Goal: Information Seeking & Learning: Learn about a topic

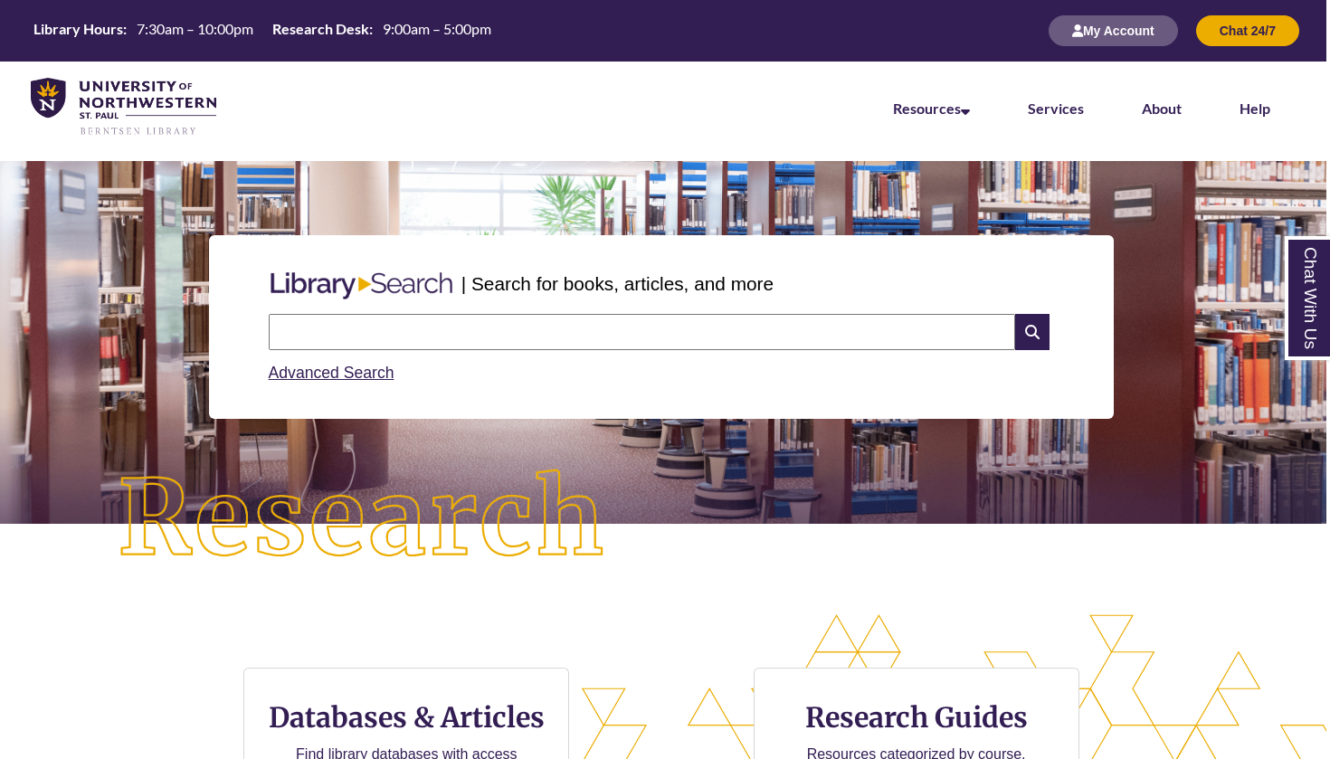
scroll to position [387, 1330]
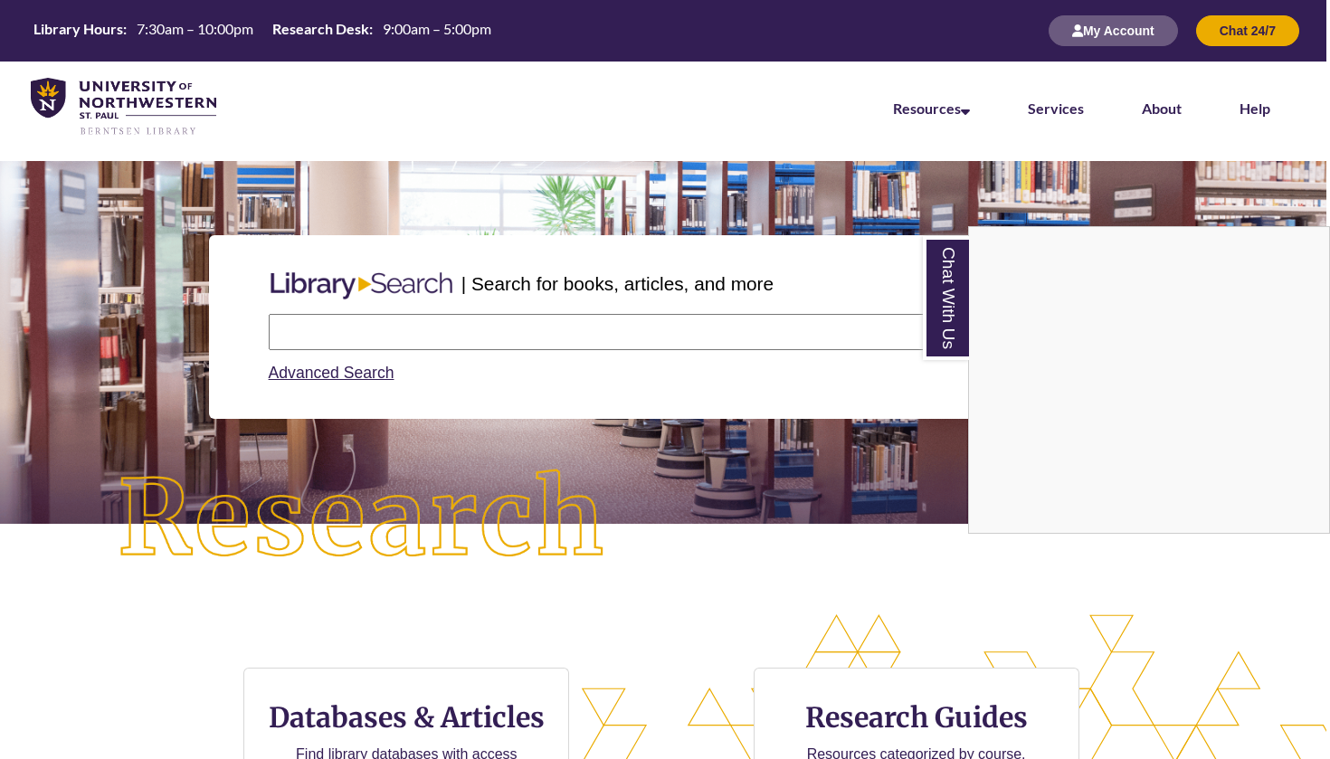
click at [749, 83] on nav "Resources Find Resources Library Search Databases & Articles Interlibrary Loan …" at bounding box center [661, 107] width 1330 height 90
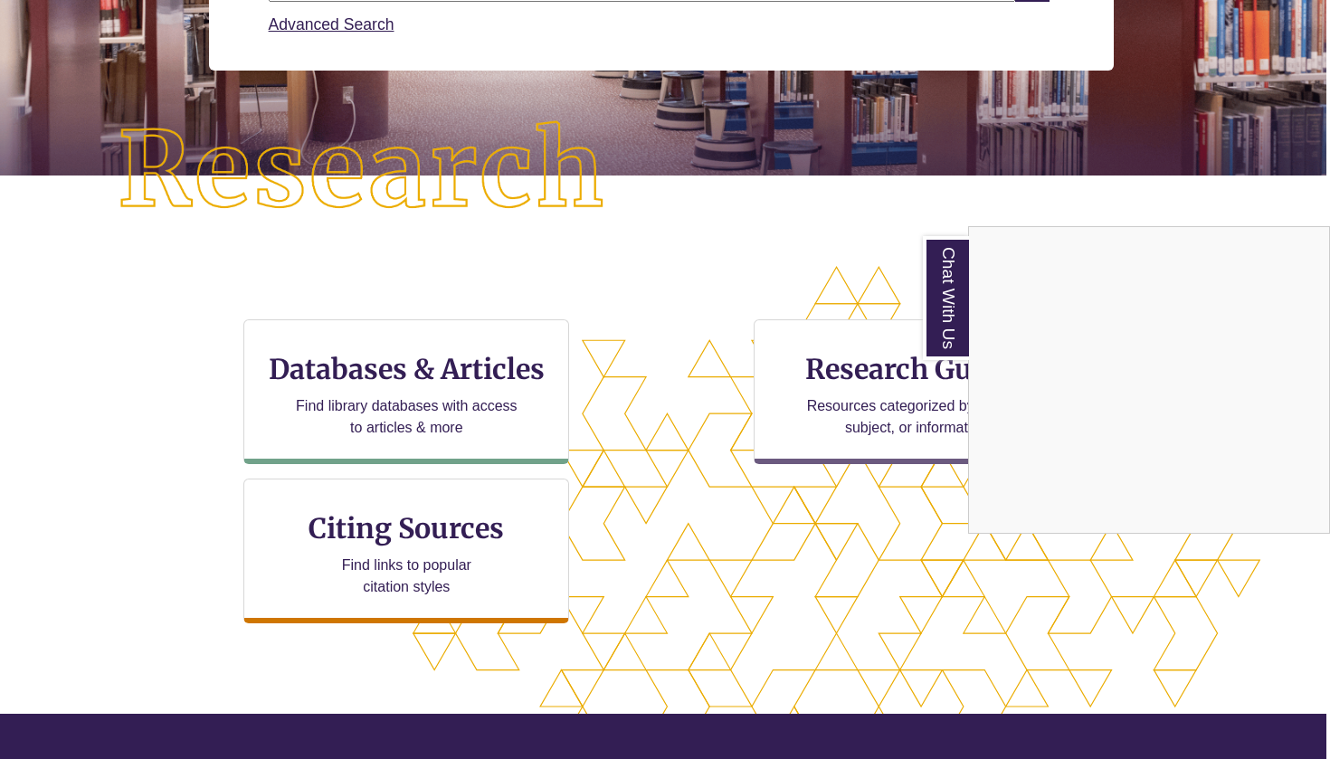
scroll to position [349, 4]
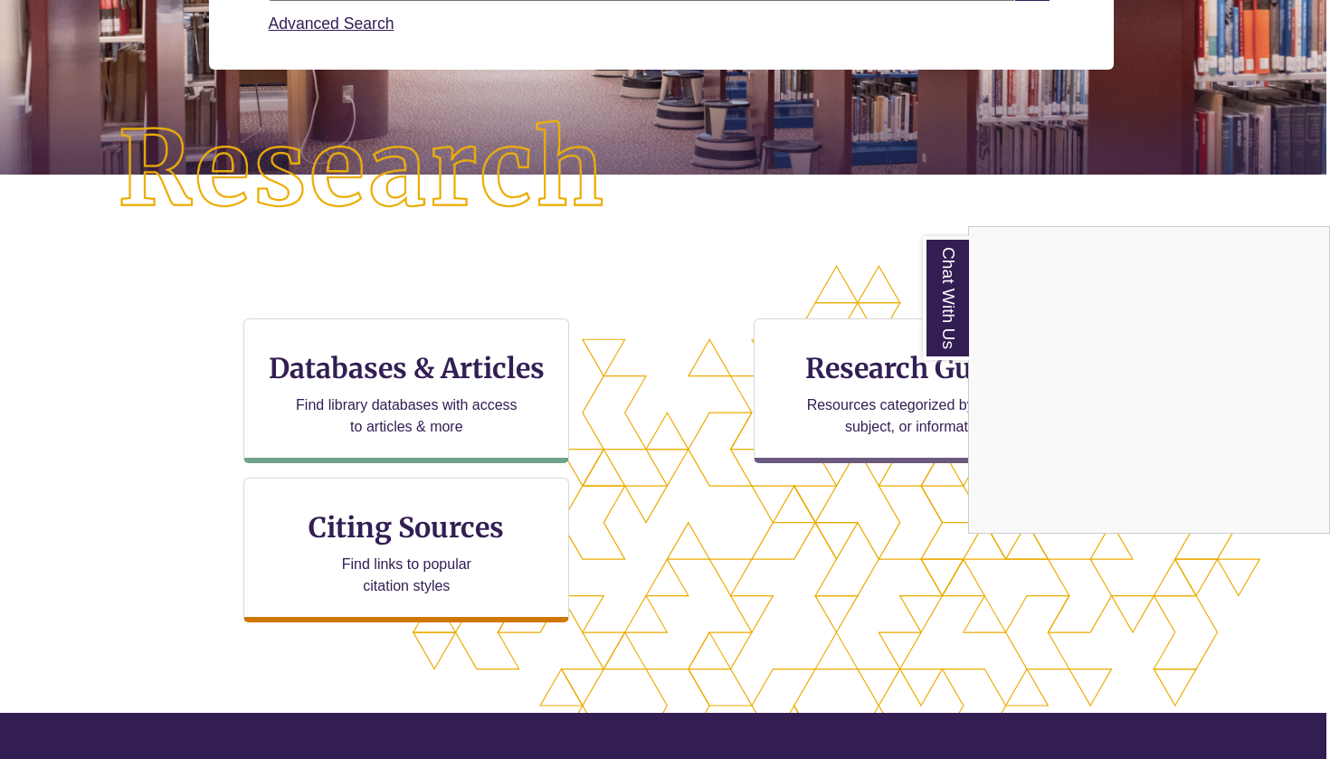
click at [508, 370] on div "Chat With Us" at bounding box center [665, 379] width 1330 height 759
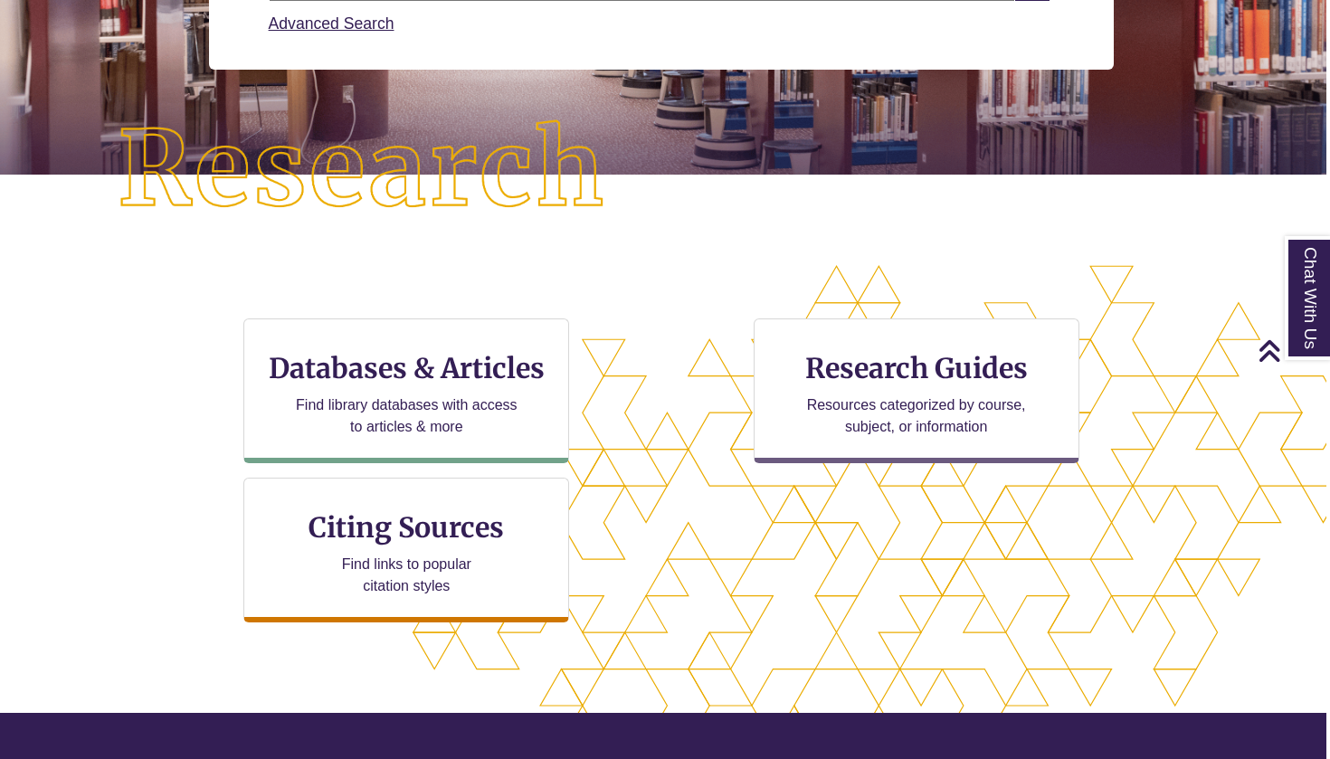
click at [507, 284] on div "CTA Buttons Databases & Articles Find library databases with access to articles…" at bounding box center [661, 493] width 1330 height 457
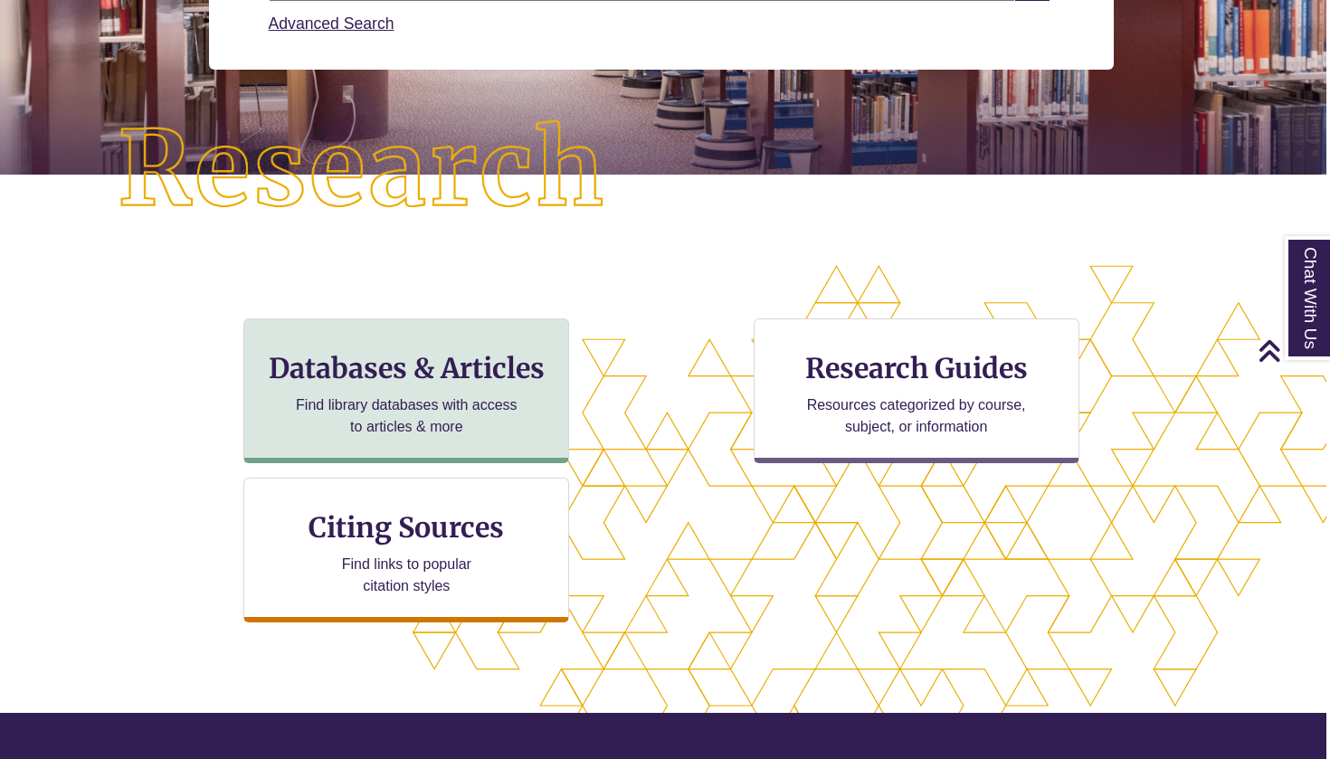
click at [516, 375] on h3 "Databases & Articles" at bounding box center [406, 368] width 295 height 34
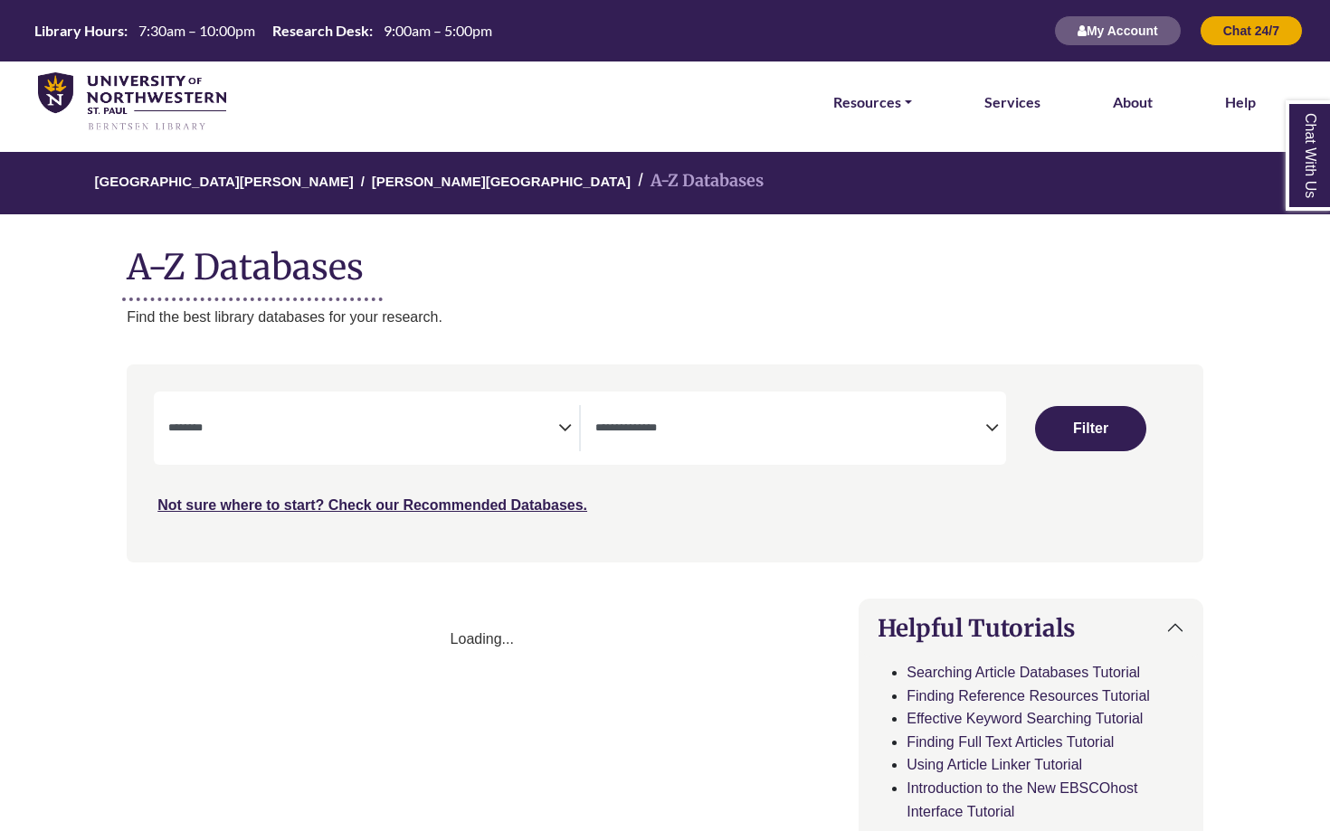
select select "Database Subject Filter"
select select "Database Types Filter"
select select "Database Subject Filter"
select select "Database Types Filter"
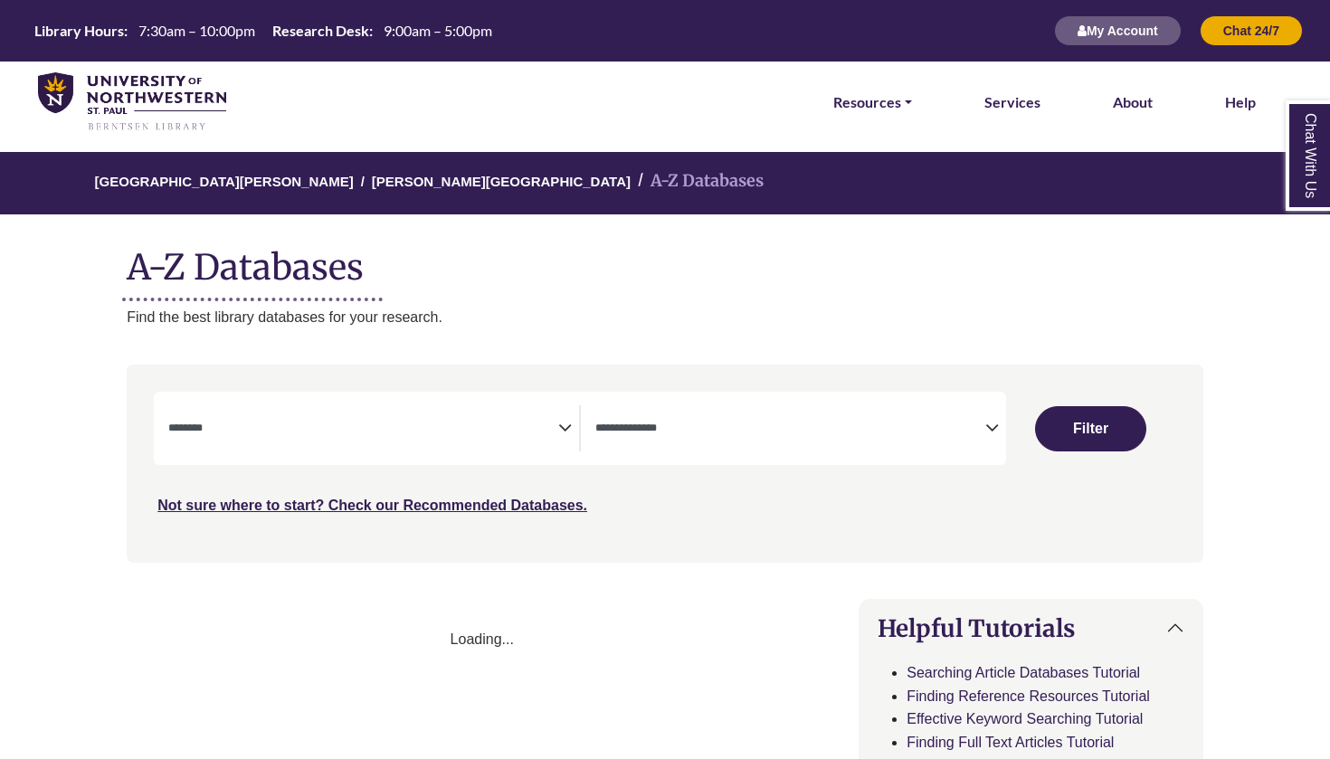
select select "Database Subject Filter"
select select "Database Types Filter"
select select "Database Subject Filter"
select select "Database Types Filter"
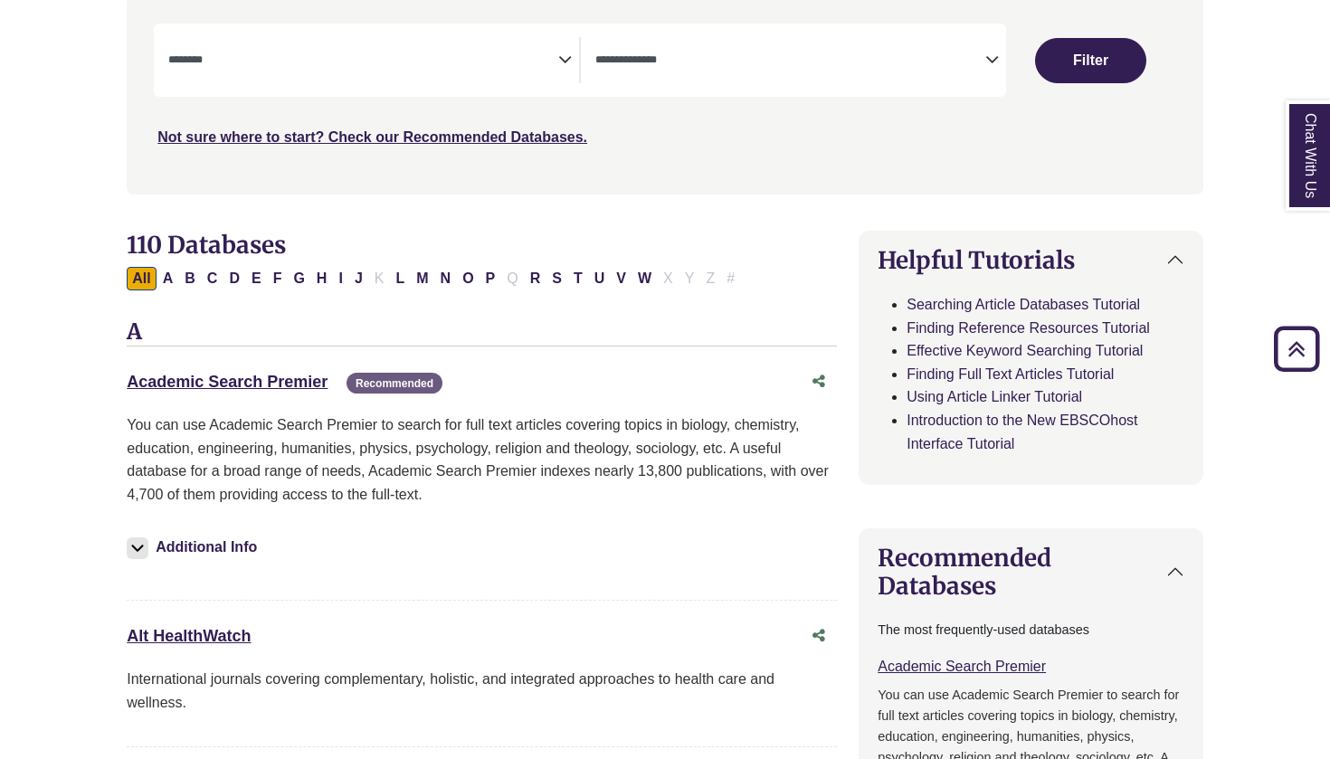
scroll to position [370, 0]
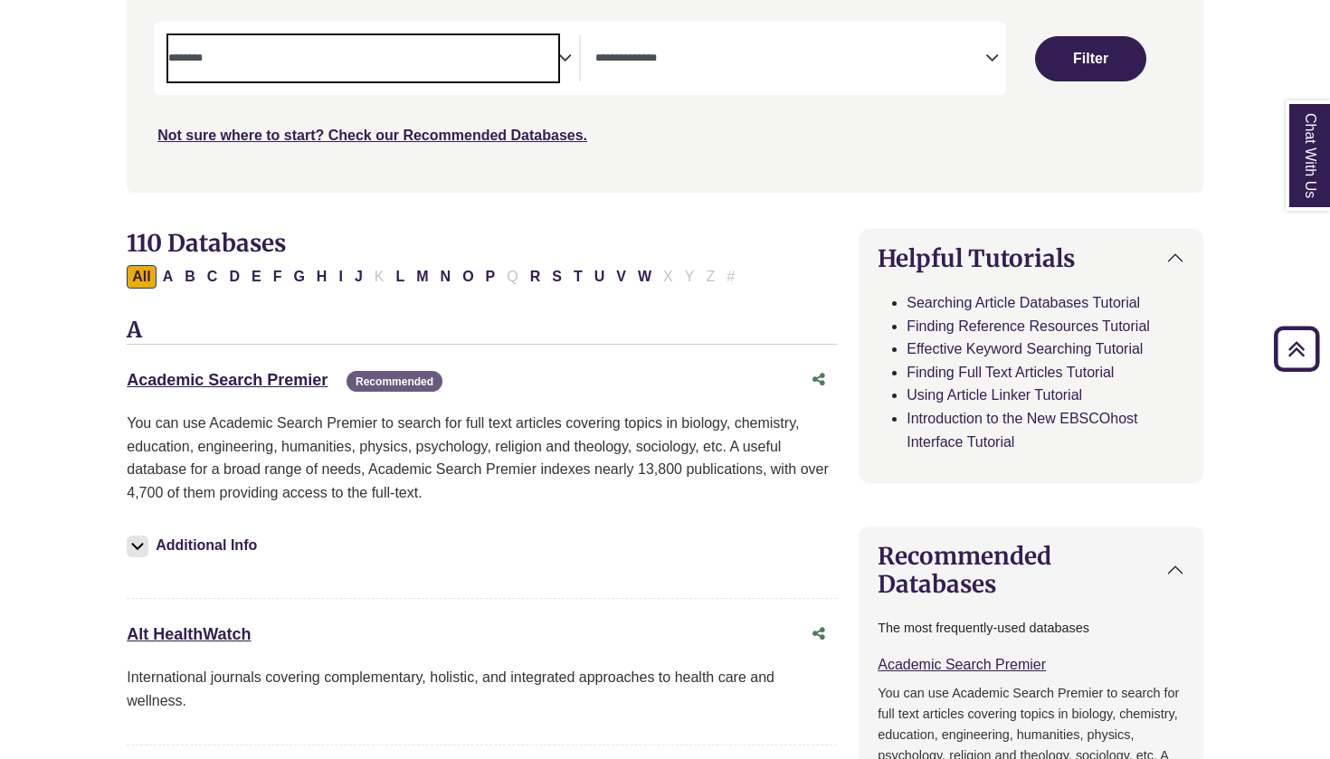
click at [379, 53] on textarea "Search" at bounding box center [363, 59] width 390 height 14
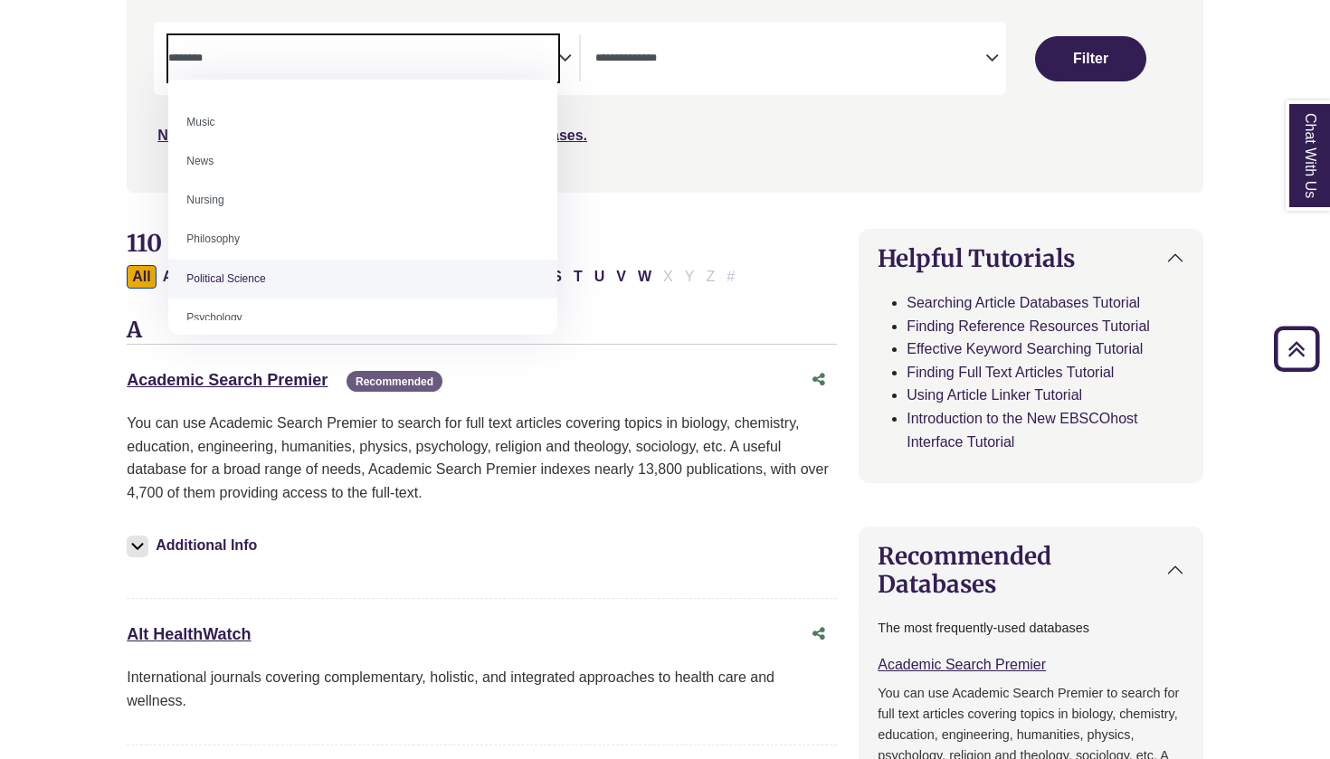
scroll to position [1229, 0]
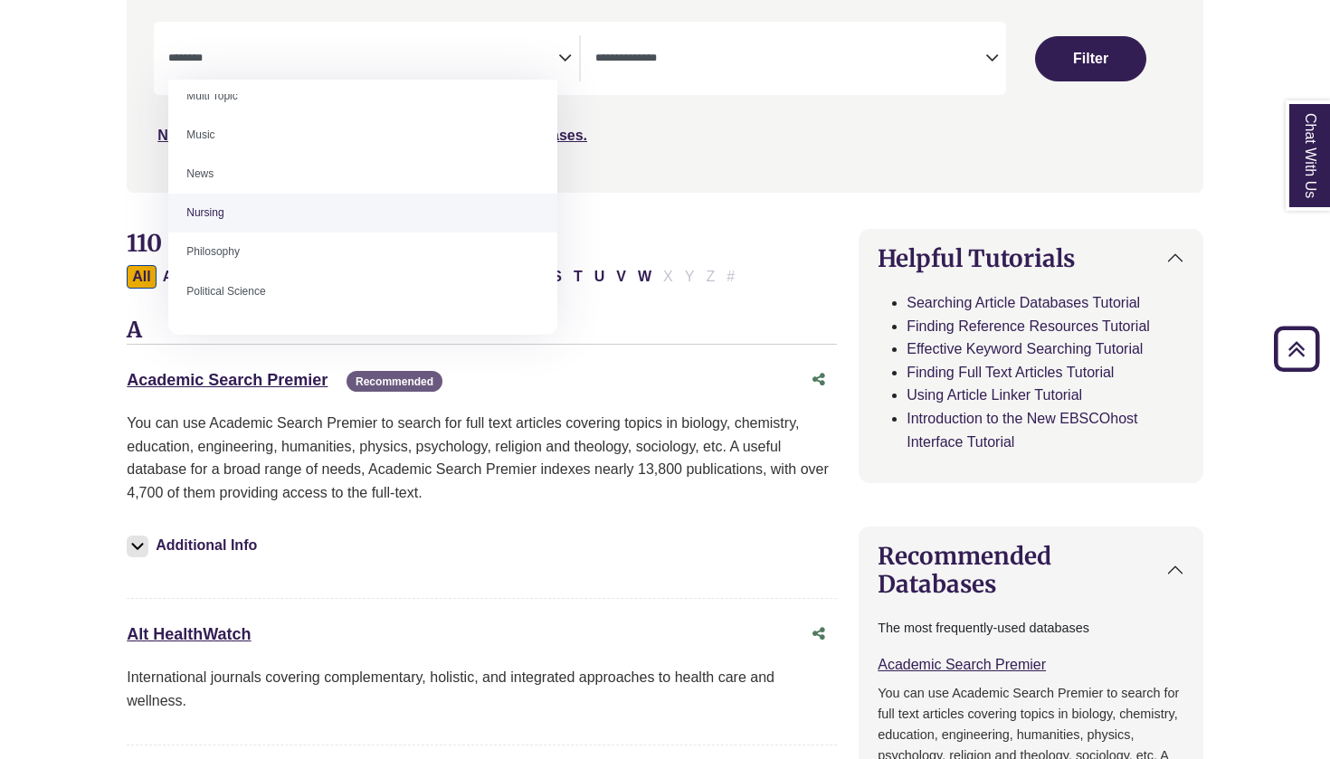
select select "*****"
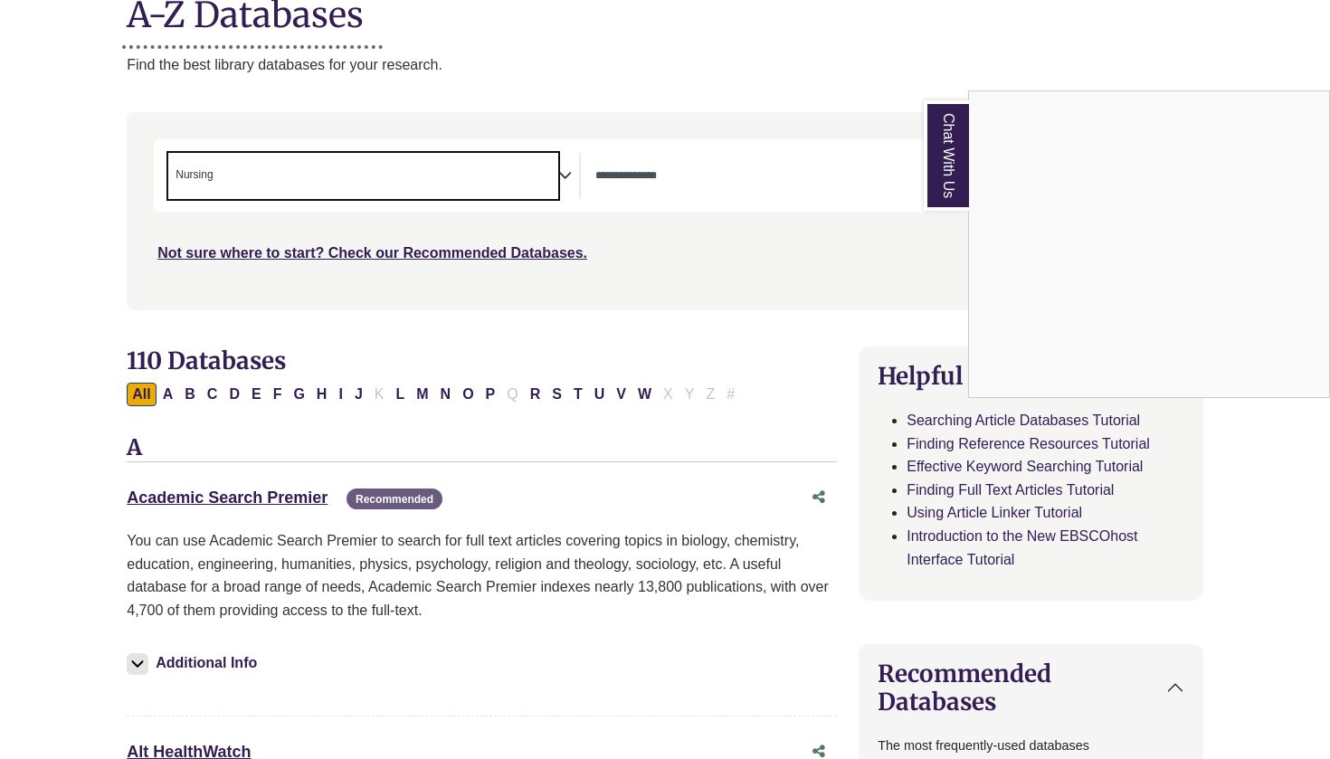
scroll to position [245, 0]
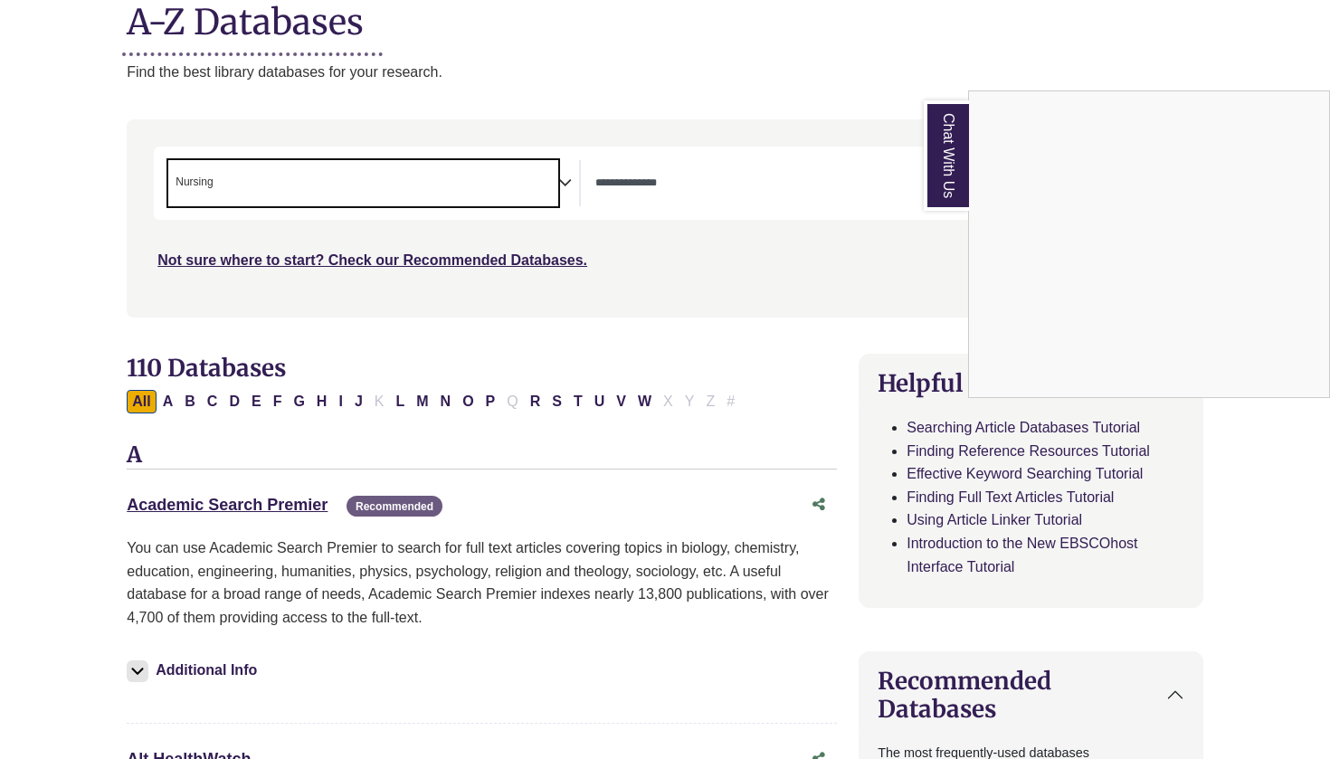
click at [774, 155] on div "Chat With Us" at bounding box center [665, 379] width 1330 height 759
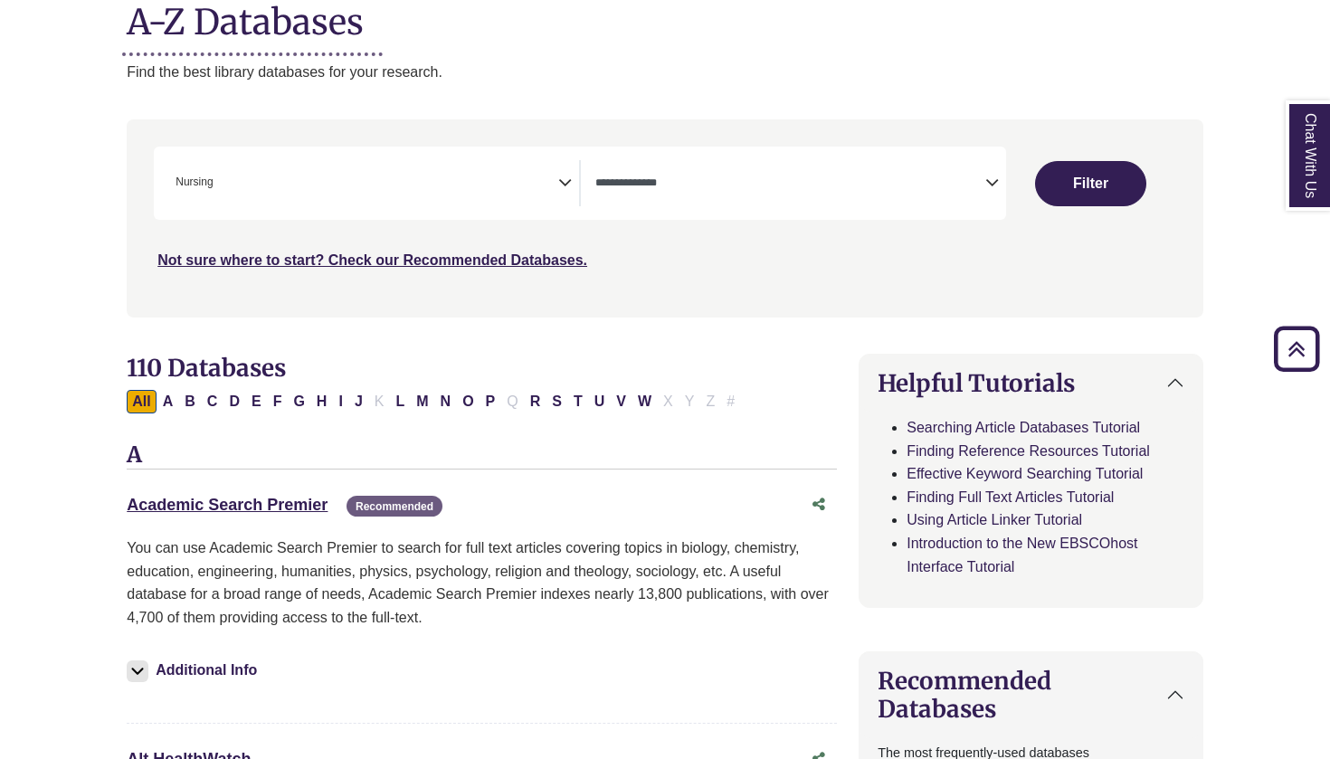
click at [760, 177] on textarea "Search" at bounding box center [790, 184] width 390 height 14
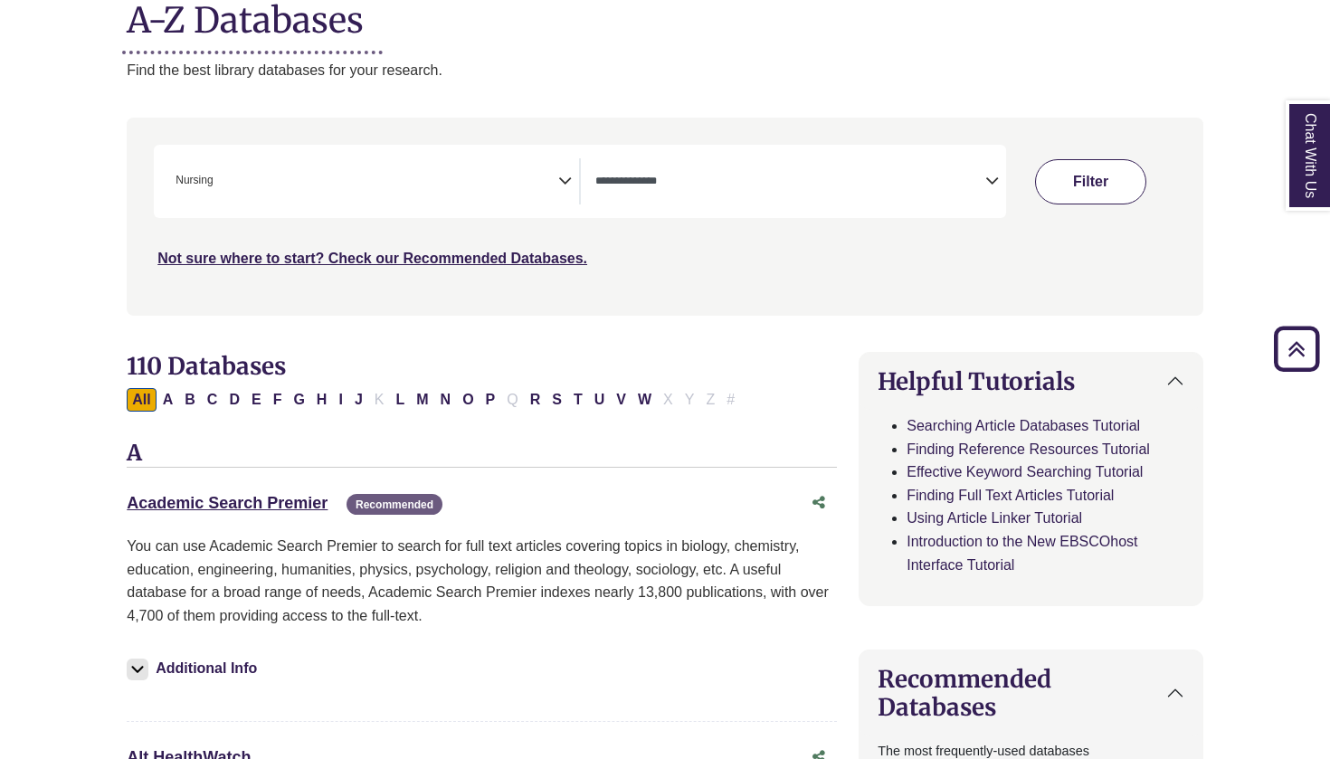
scroll to position [345, 0]
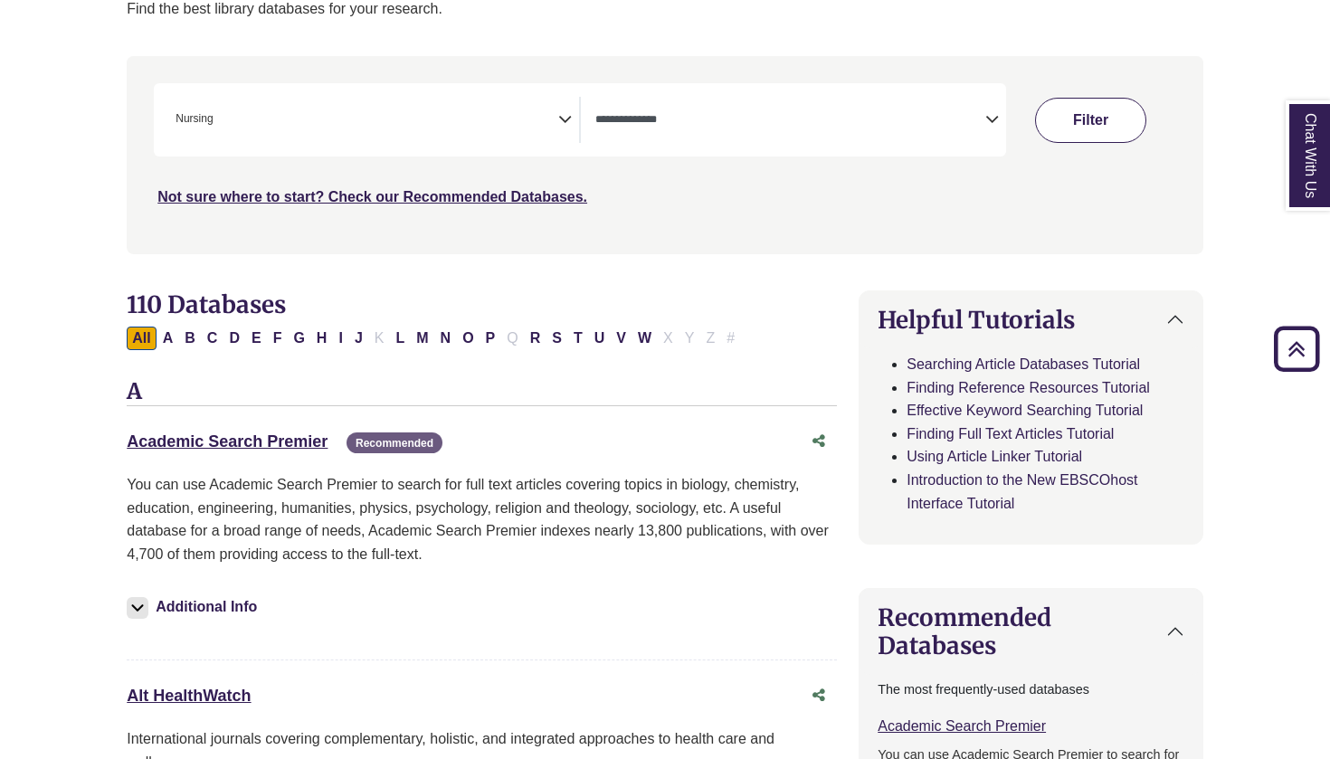
click at [1118, 176] on div "***" at bounding box center [665, 145] width 1022 height 125
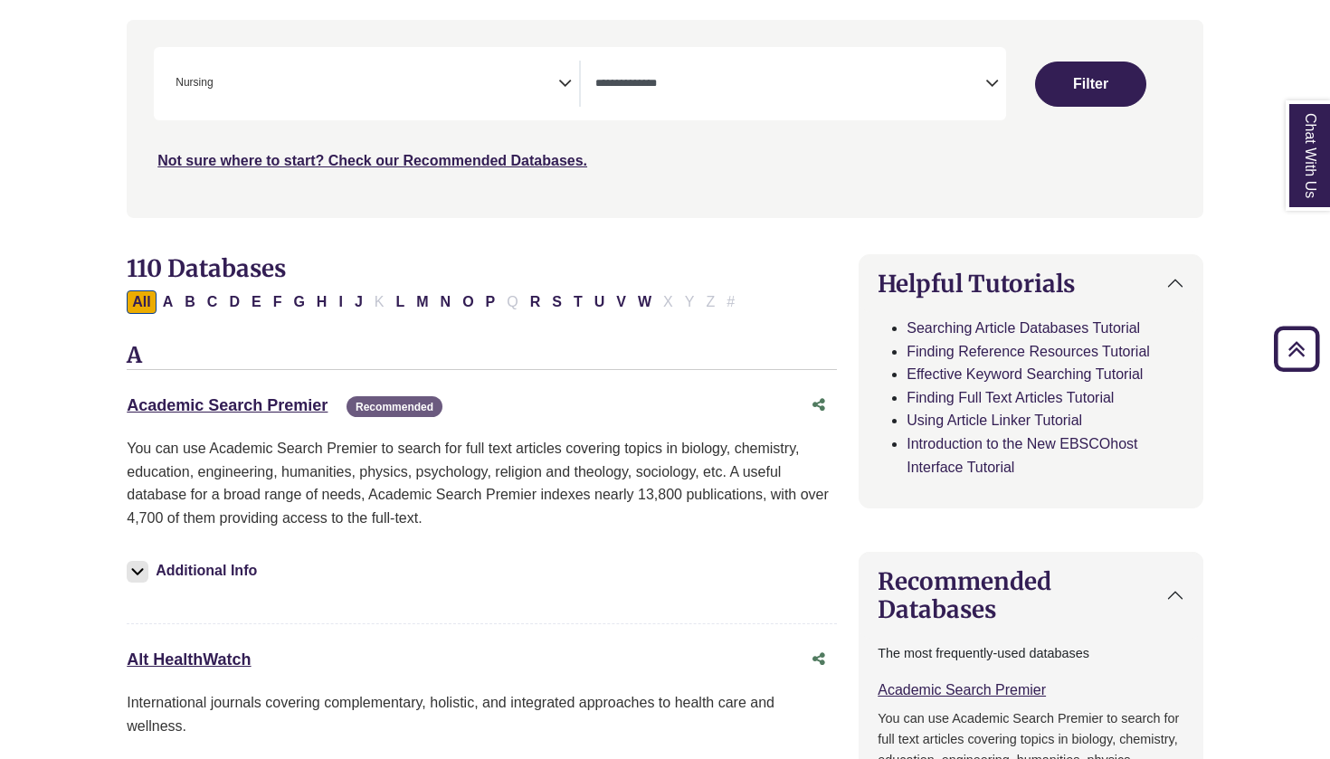
click at [1035, 96] on div "Clear Filters Filter" at bounding box center [1091, 84] width 148 height 45
click at [1089, 81] on button "Filter" at bounding box center [1090, 84] width 111 height 45
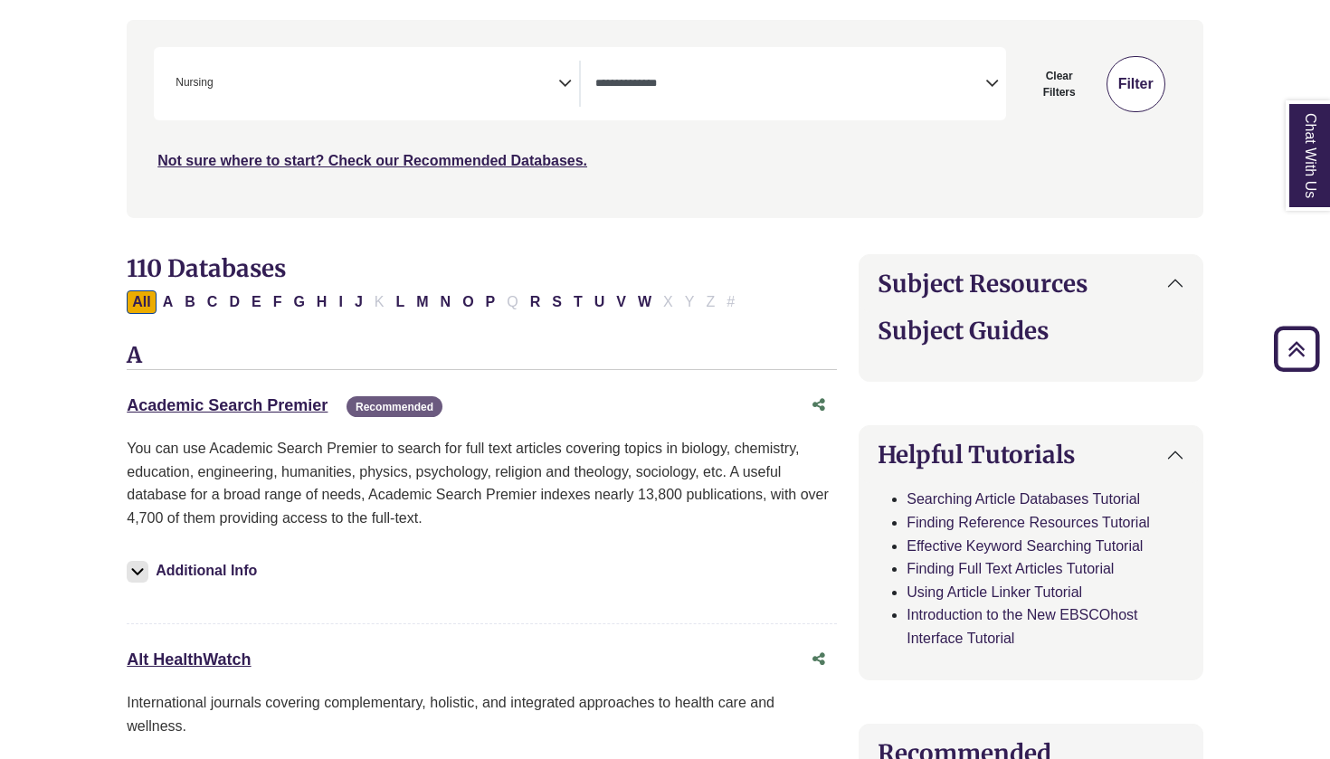
select select "Database Types Filter"
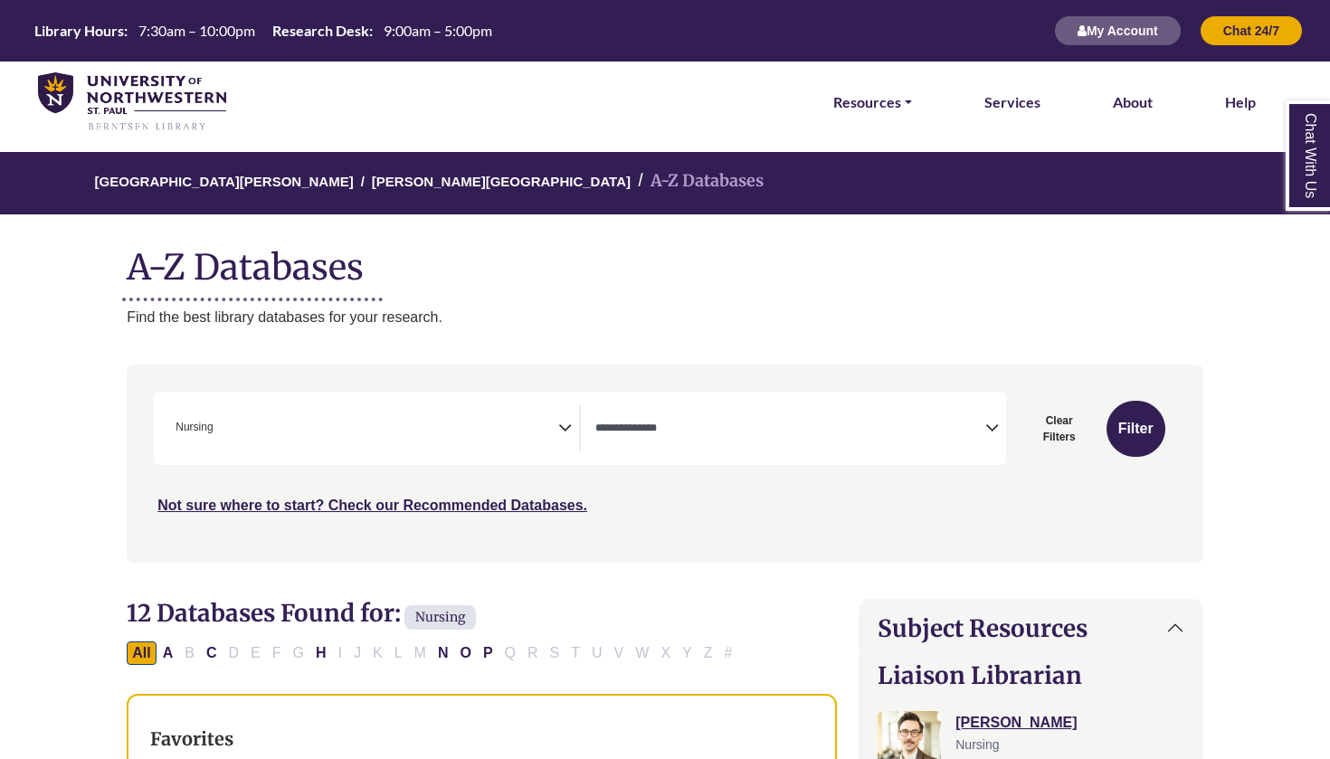
click at [666, 431] on textarea "Search" at bounding box center [790, 429] width 390 height 14
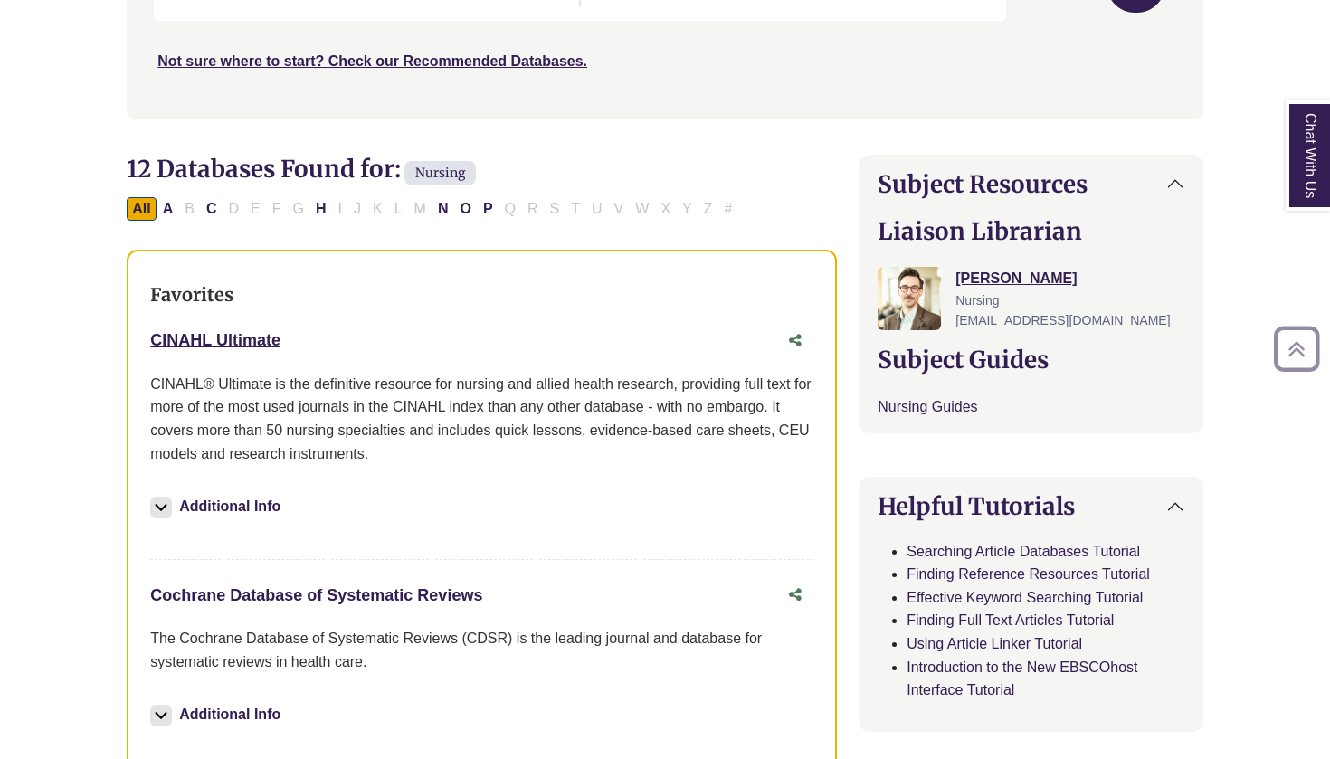
scroll to position [469, 0]
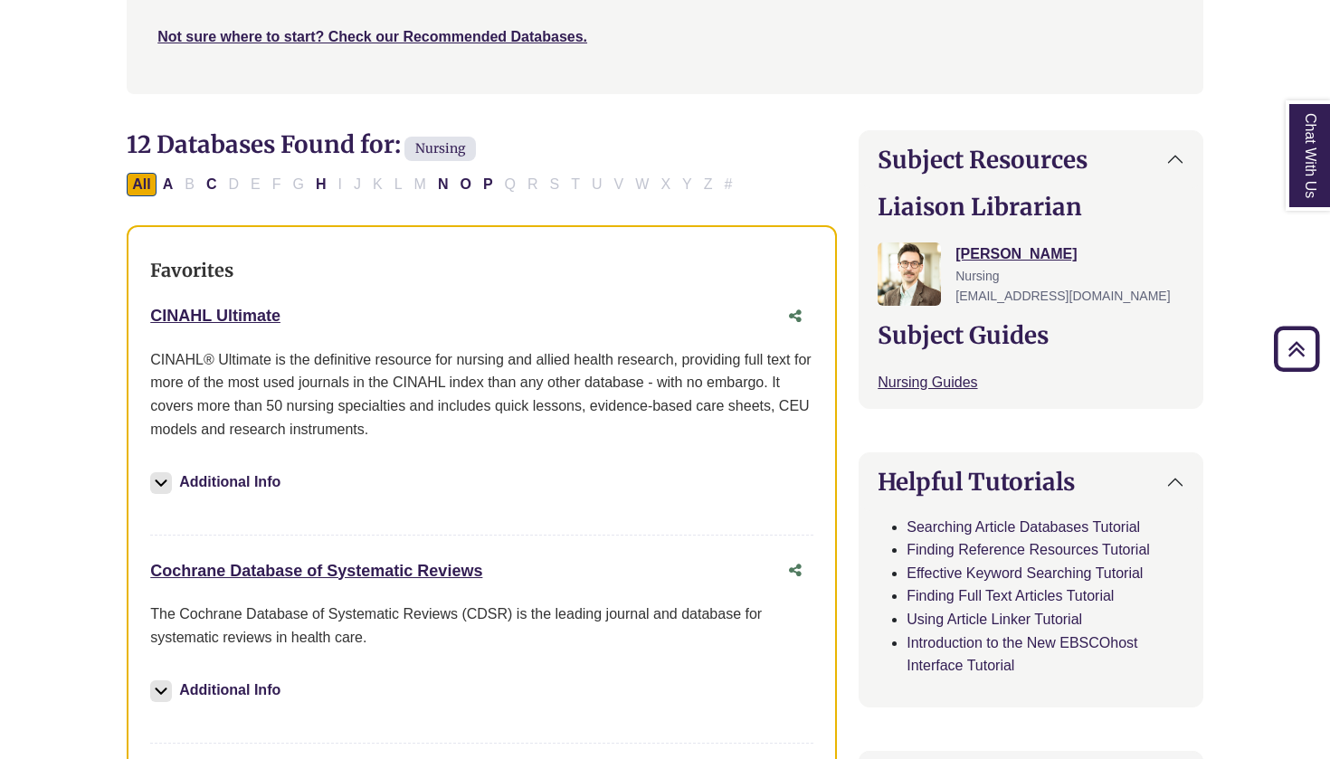
click at [215, 321] on div "CINAHL Ultimate This link opens in a new window" at bounding box center [463, 316] width 627 height 26
click at [222, 315] on link "CINAHL Ultimate This link opens in a new window" at bounding box center [215, 316] width 130 height 18
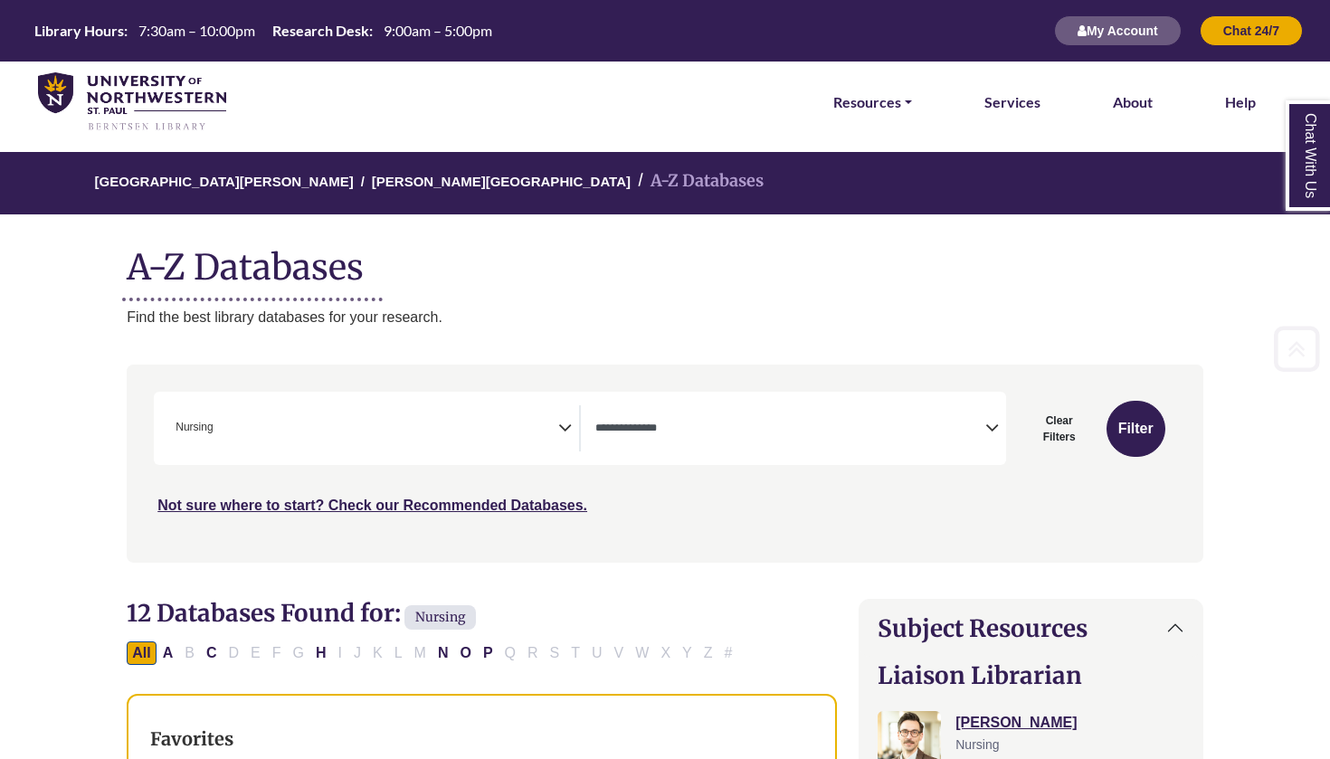
scroll to position [0, 0]
click at [752, 440] on span "Search filters" at bounding box center [790, 428] width 390 height 46
click at [851, 298] on div "University of Northwestern - St. Paul Berntsen Library A-Z Databases A-Z Databa…" at bounding box center [665, 240] width 1131 height 176
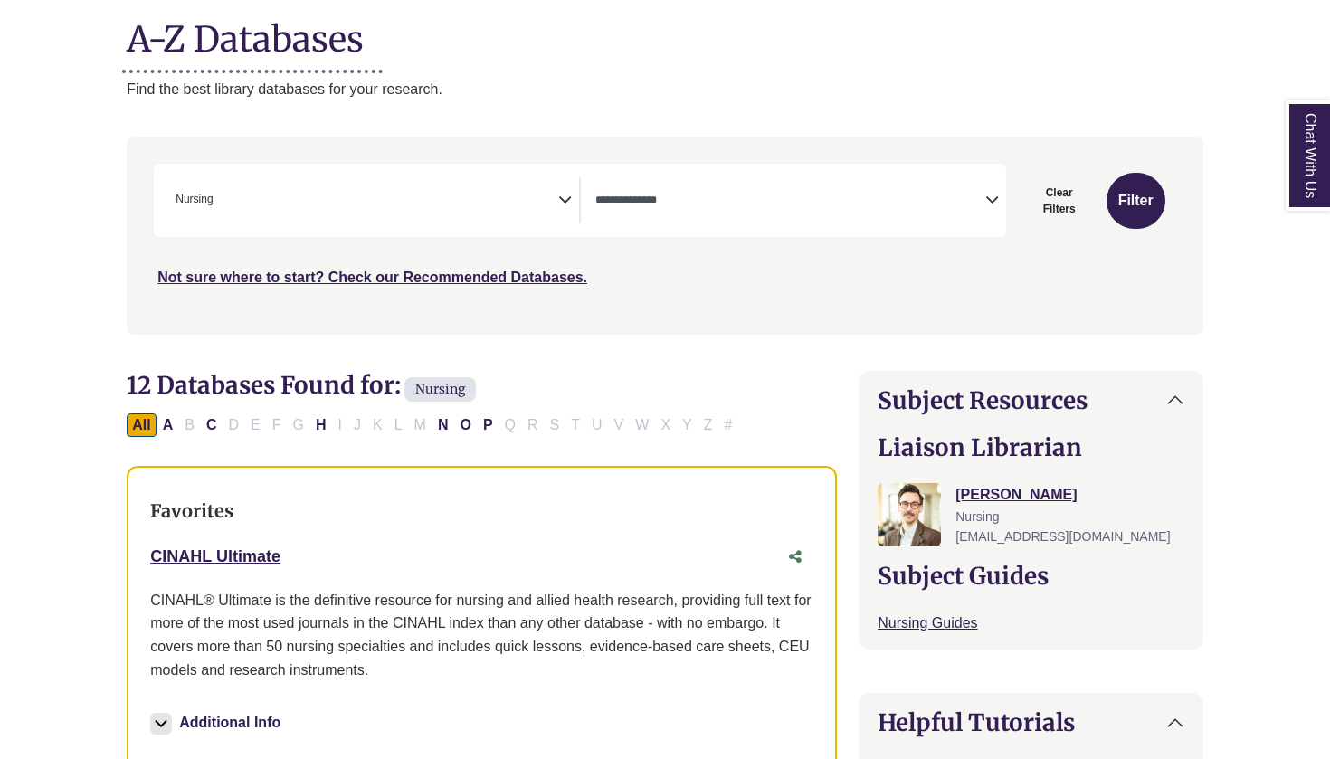
scroll to position [252, 0]
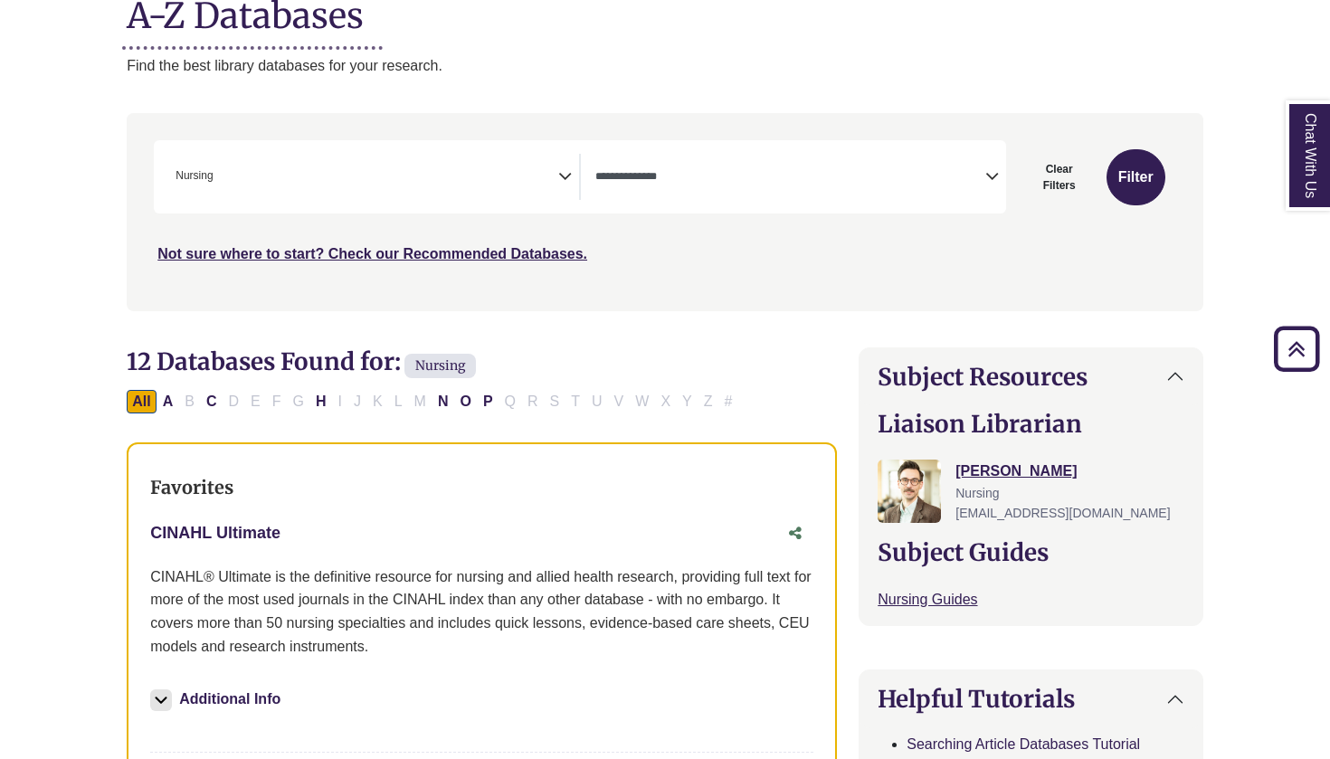
click at [225, 526] on link "CINAHL Ultimate This link opens in a new window" at bounding box center [215, 533] width 130 height 18
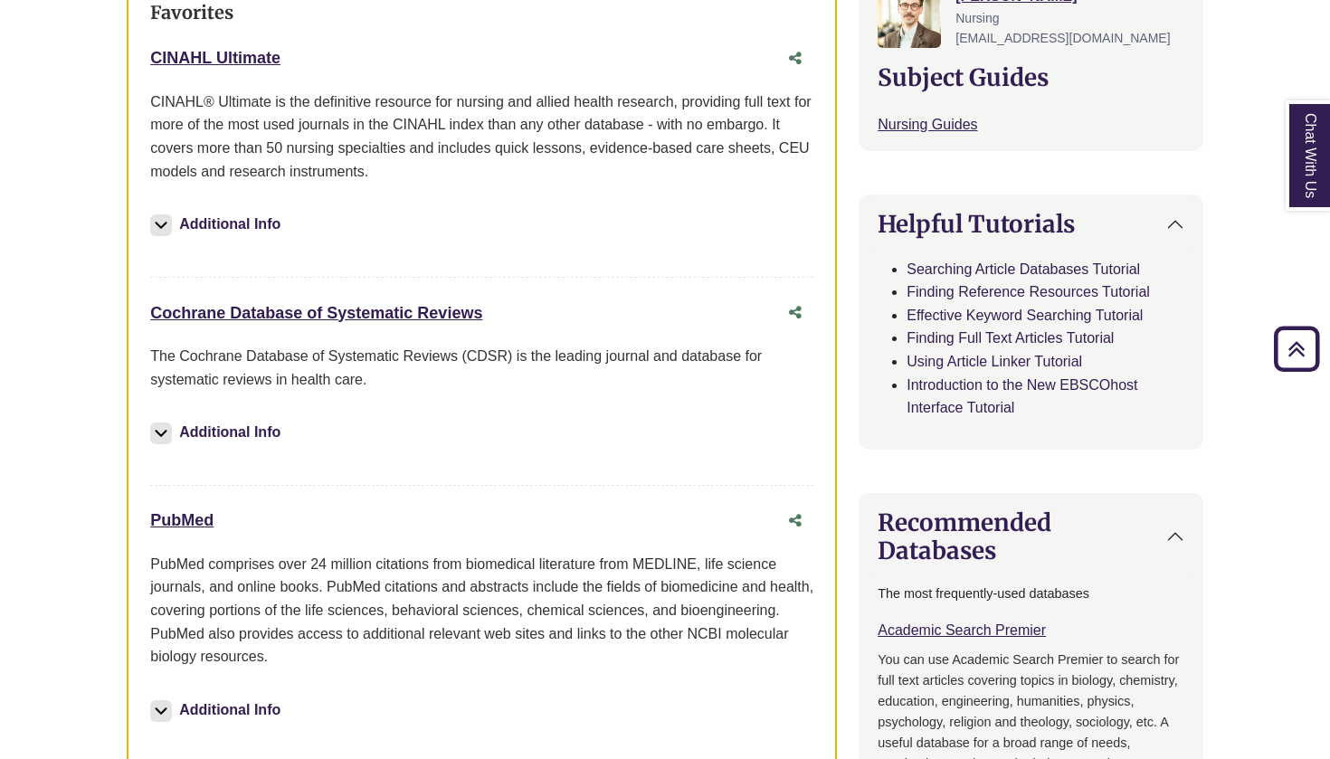
scroll to position [742, 0]
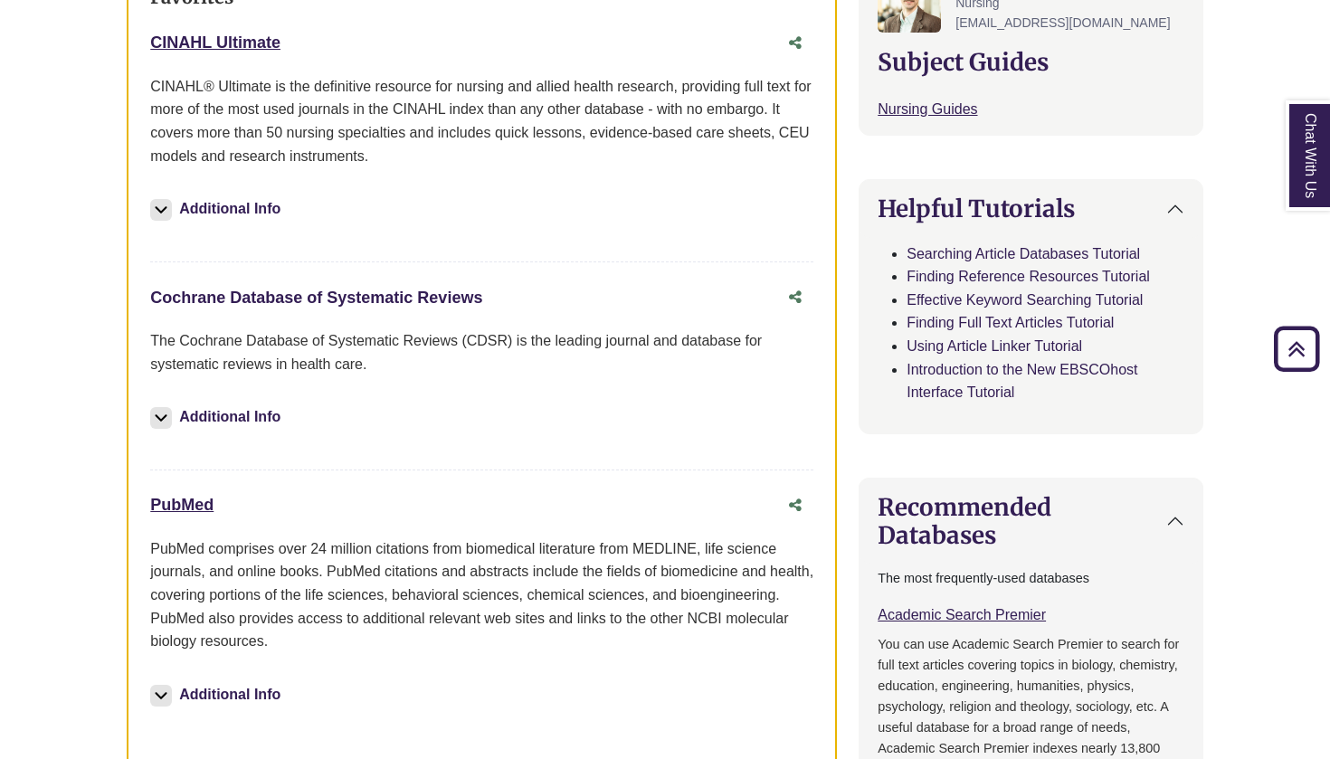
click at [444, 299] on link "Cochrane Database of Systematic Reviews This link opens in a new window" at bounding box center [316, 298] width 332 height 18
click at [200, 502] on link "PubMed This link opens in a new window" at bounding box center [181, 505] width 63 height 18
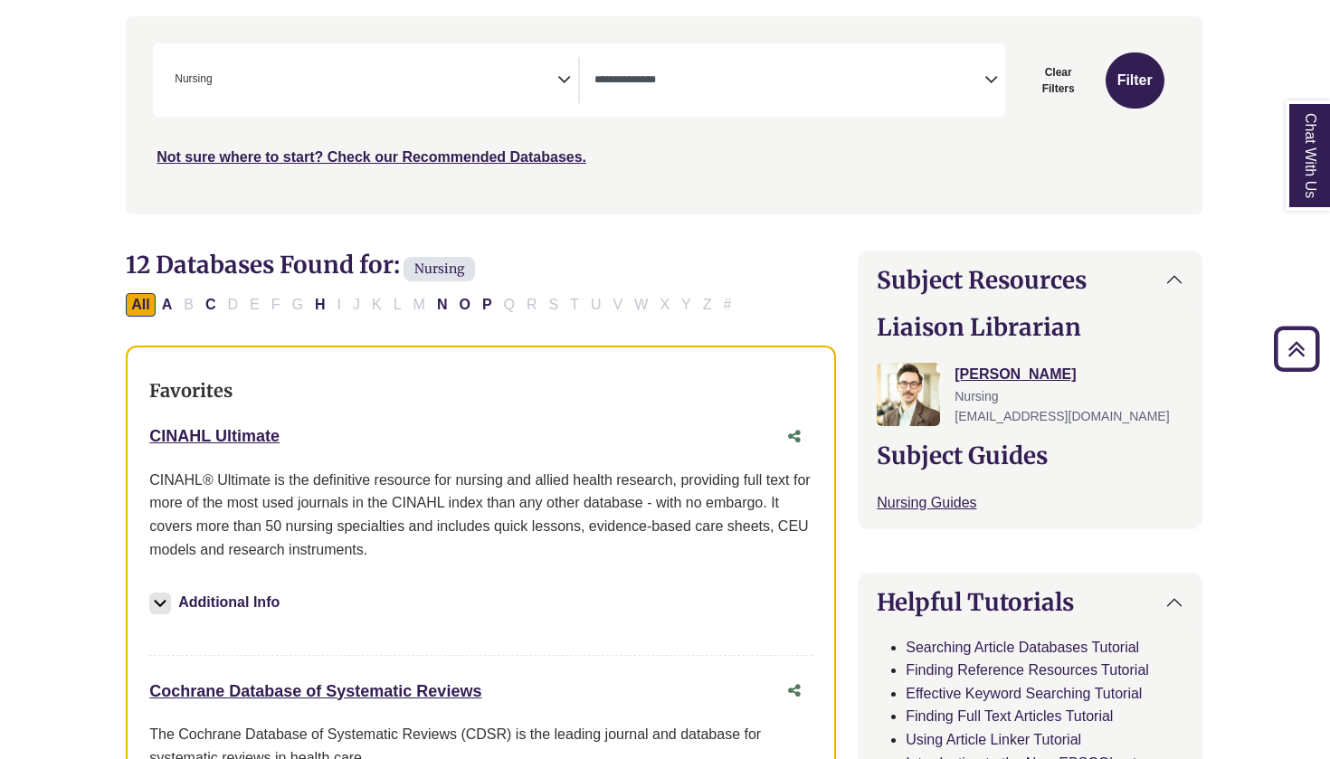
scroll to position [349, 1]
click at [230, 439] on link "CINAHL Ultimate This link opens in a new window" at bounding box center [214, 435] width 130 height 18
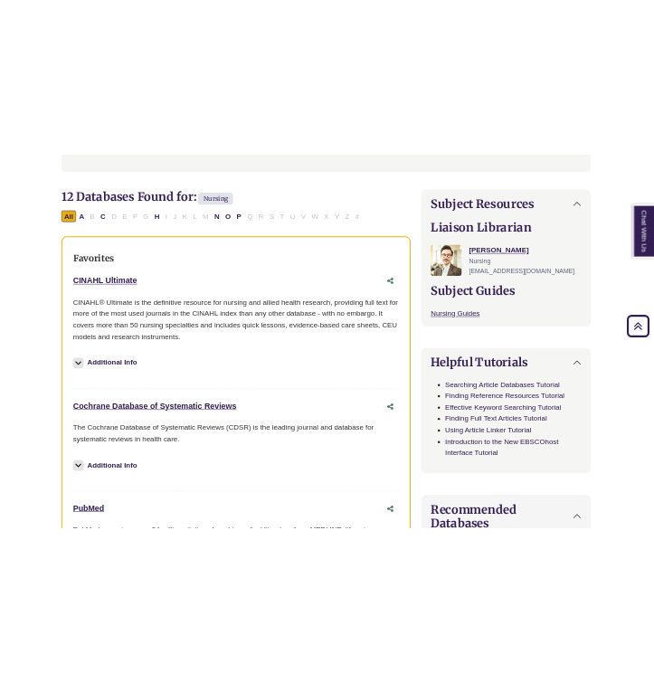
scroll to position [527, 0]
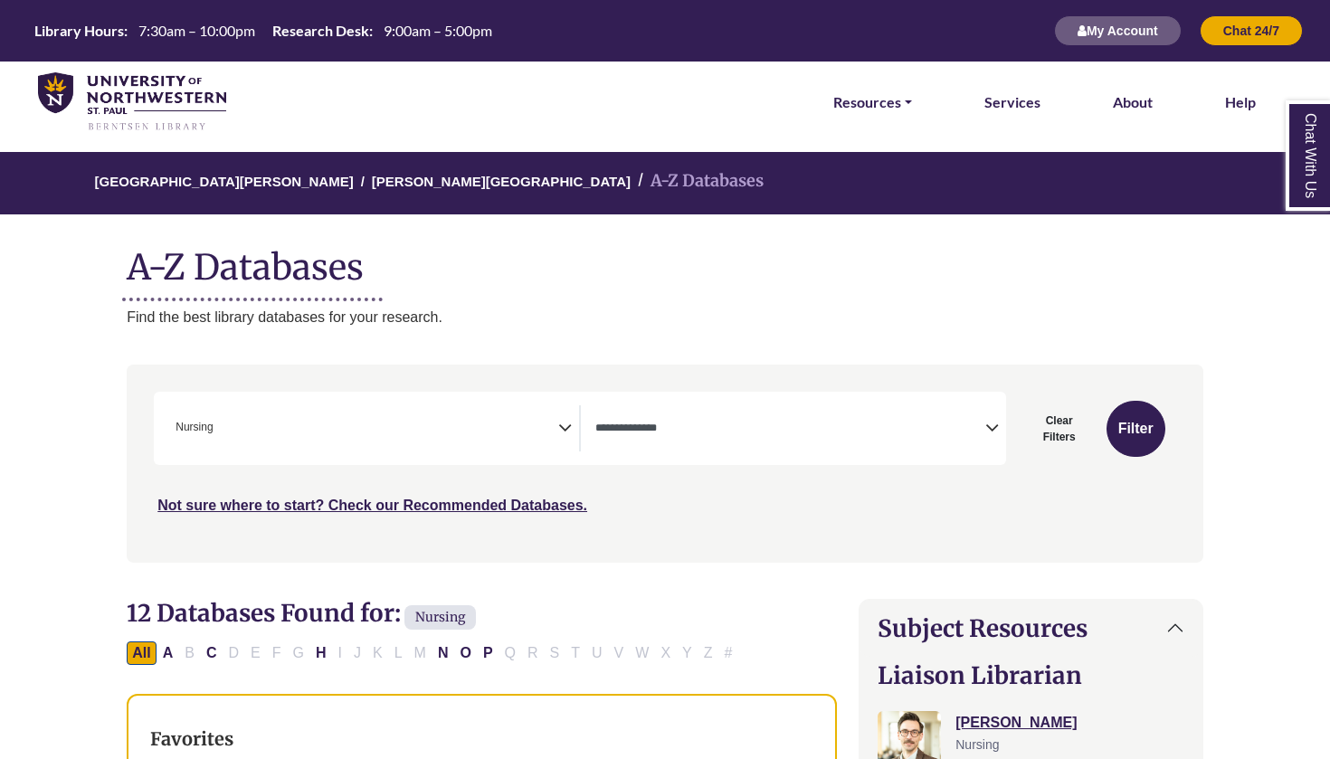
select select "Database Types Filter"
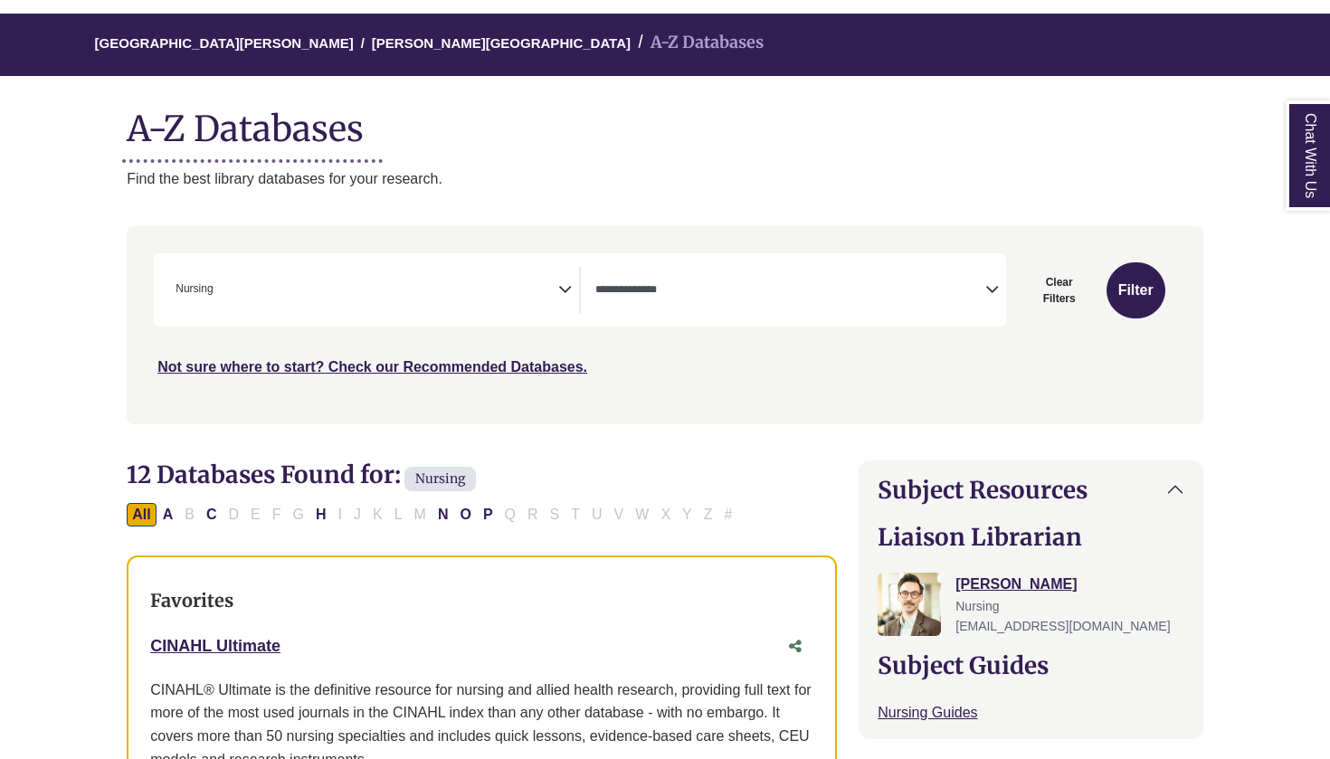
scroll to position [121, 0]
